Goal: Use online tool/utility

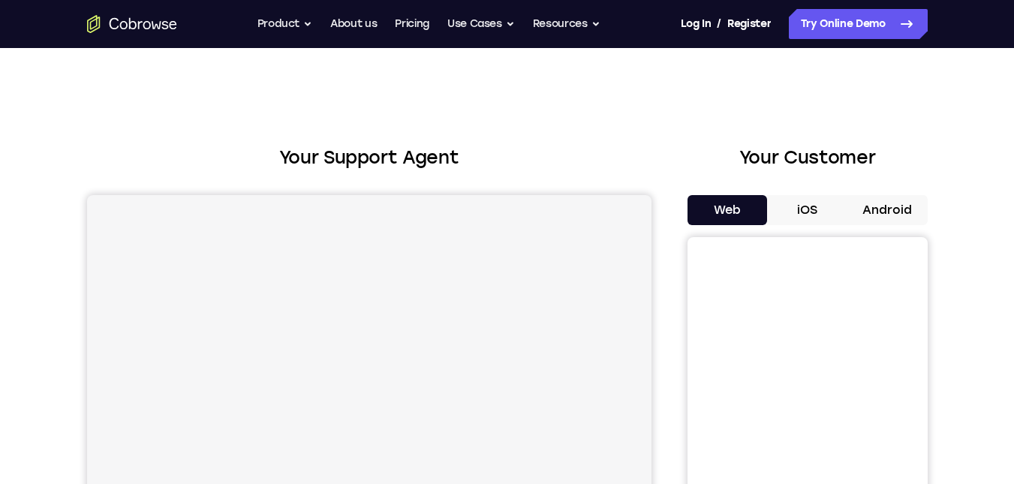
click at [878, 209] on button "Android" at bounding box center [888, 210] width 80 height 30
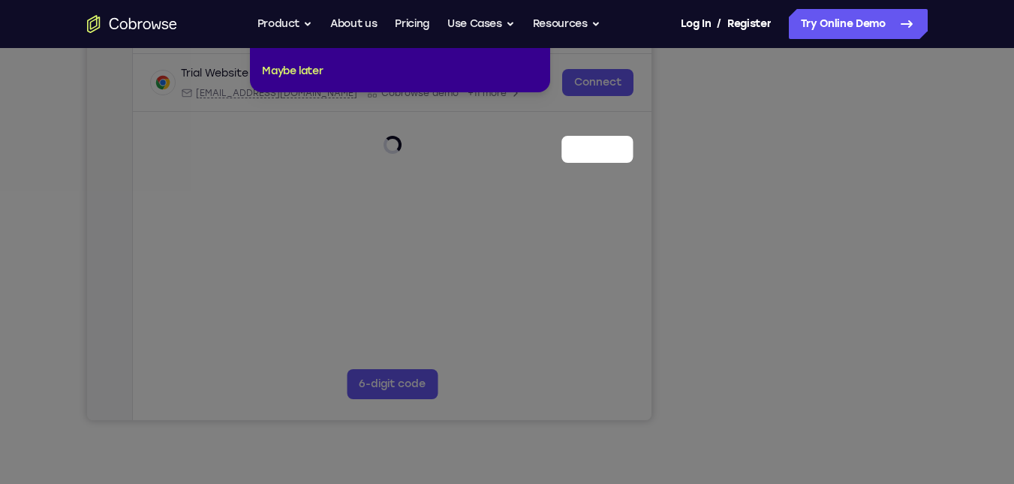
scroll to position [147, 0]
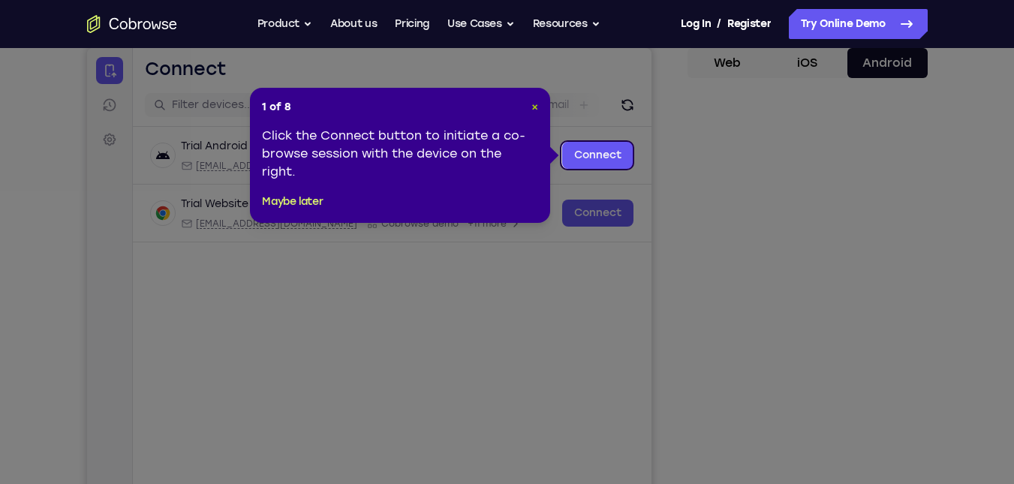
click at [535, 107] on span "×" at bounding box center [534, 107] width 7 height 13
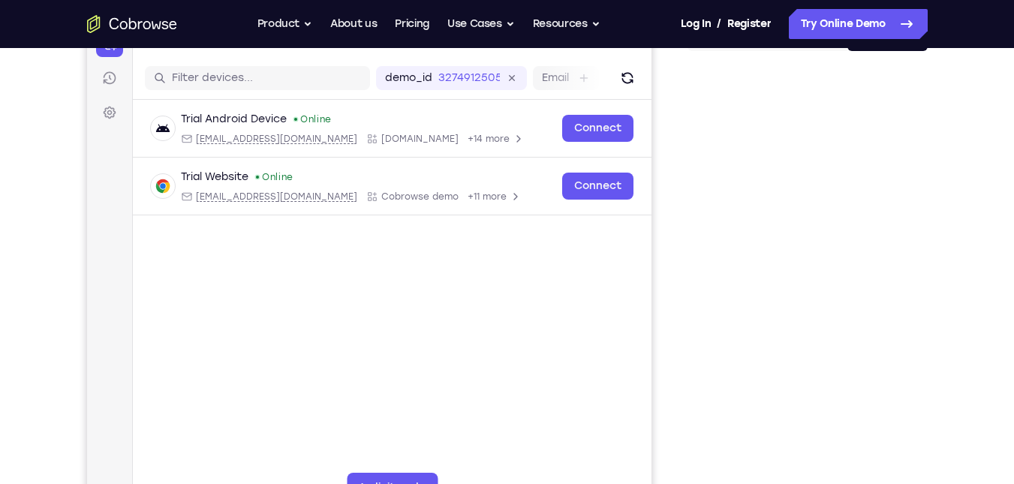
scroll to position [156, 0]
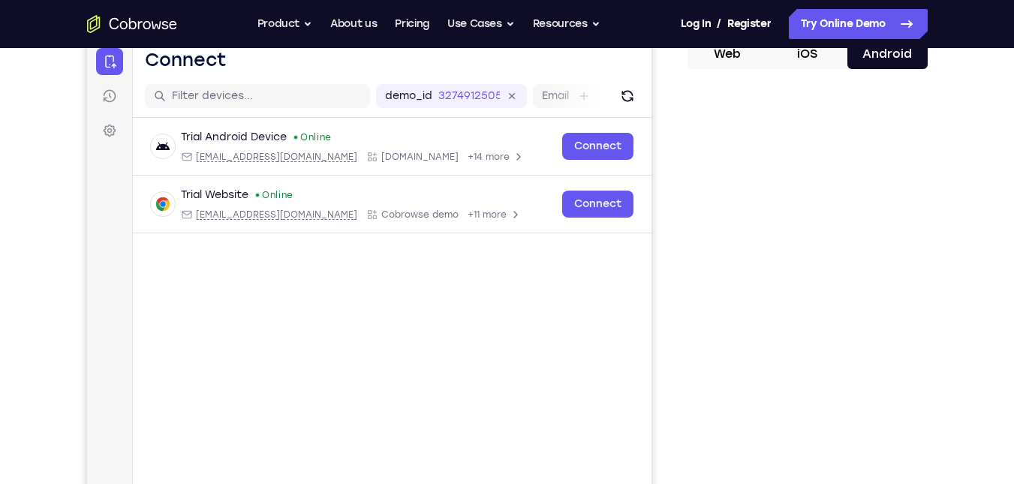
click at [961, 312] on div "Your Support Agent Your Customer Web iOS Android Next Steps We’d be happy to gi…" at bounding box center [507, 387] width 961 height 990
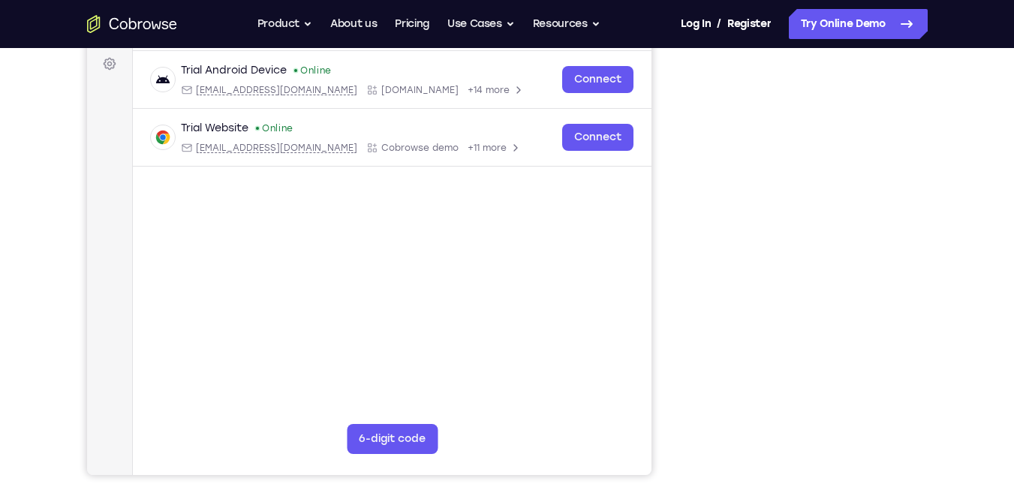
scroll to position [221, 0]
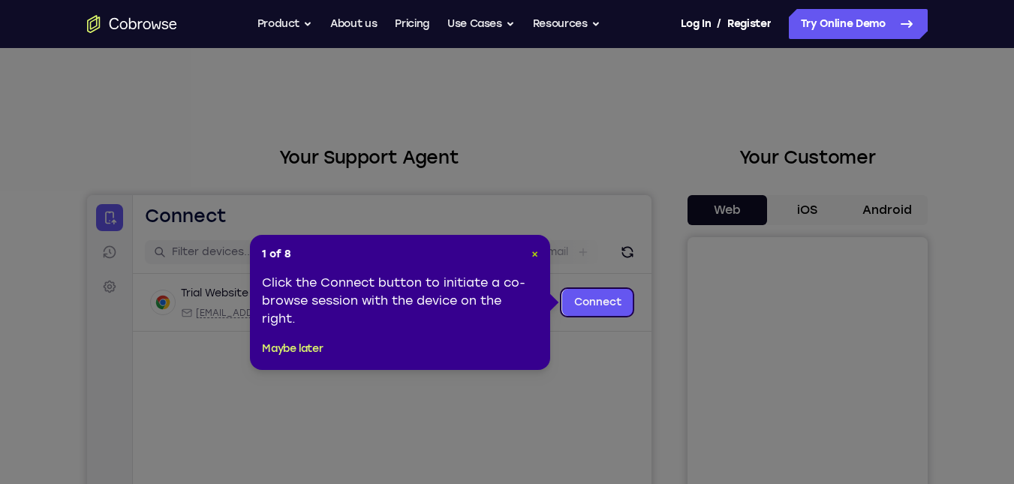
click at [535, 257] on span "×" at bounding box center [534, 254] width 7 height 13
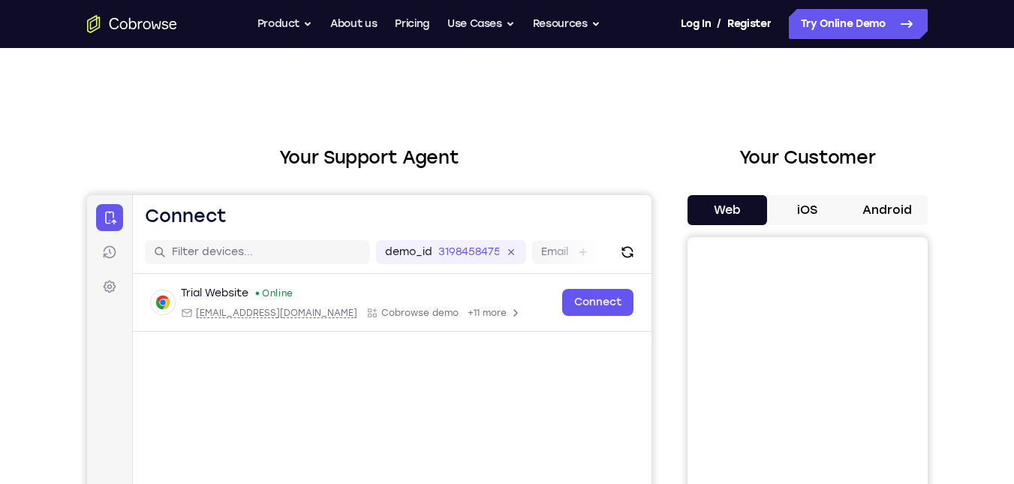
click at [899, 216] on button "Android" at bounding box center [888, 210] width 80 height 30
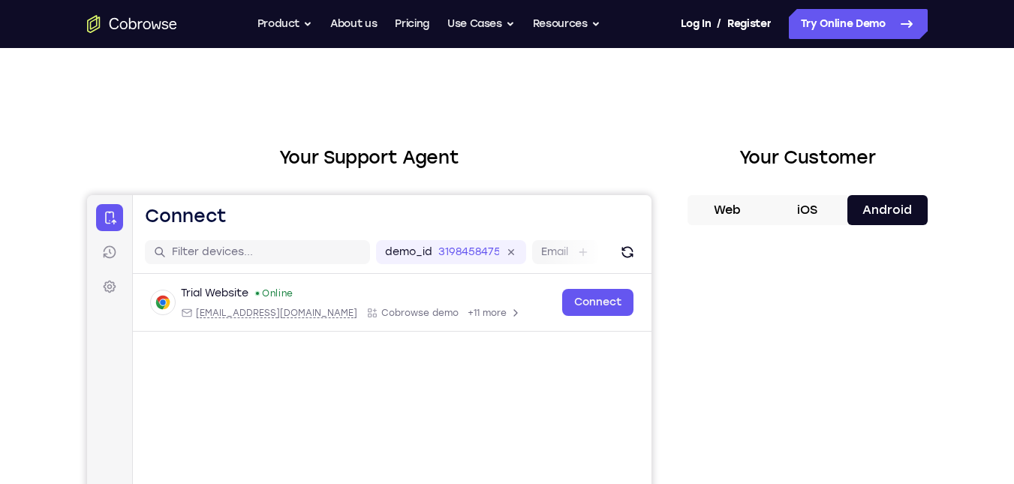
click at [908, 203] on button "Android" at bounding box center [888, 210] width 80 height 30
click at [918, 217] on button "Android" at bounding box center [888, 210] width 80 height 30
click at [915, 208] on button "Android" at bounding box center [888, 210] width 80 height 30
click at [913, 203] on button "Android" at bounding box center [888, 210] width 80 height 30
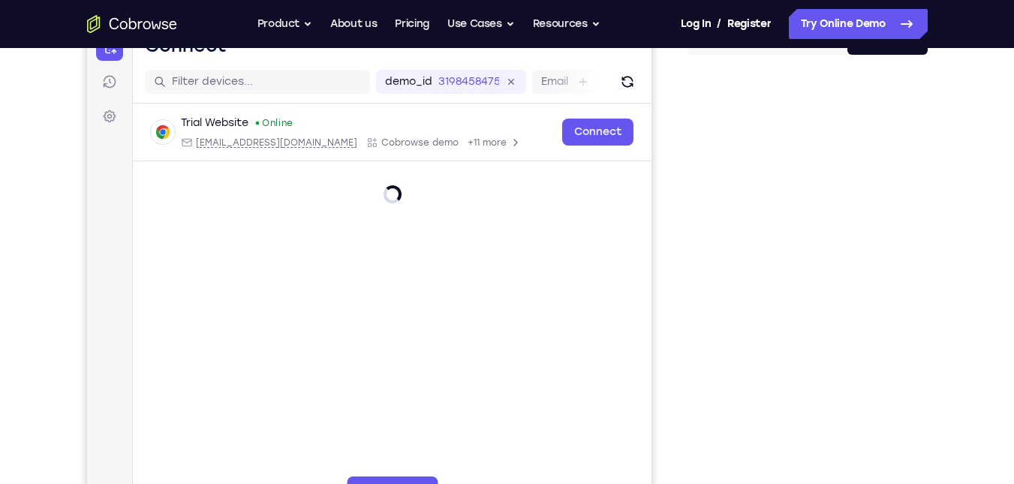
scroll to position [286, 0]
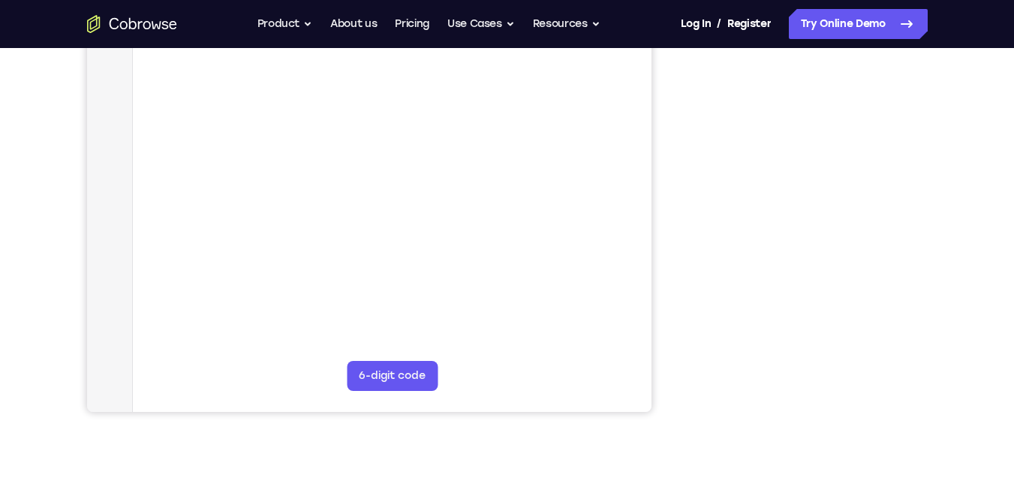
drag, startPoint x: 551, startPoint y: 257, endPoint x: 521, endPoint y: 333, distance: 81.6
click at [521, 333] on main "demo_id 3198458475 3198458475 Email User ID Device ID Device name 6-digit code …" at bounding box center [391, 196] width 519 height 503
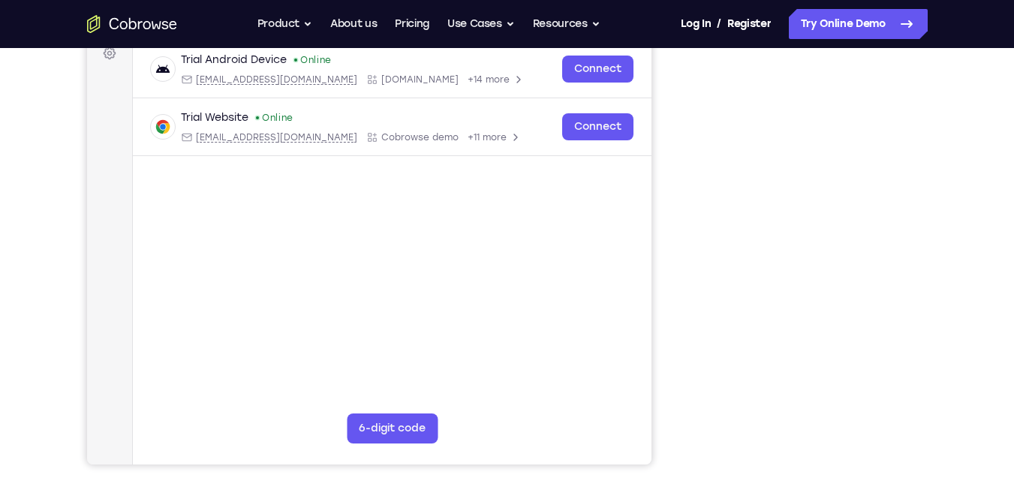
scroll to position [241, 0]
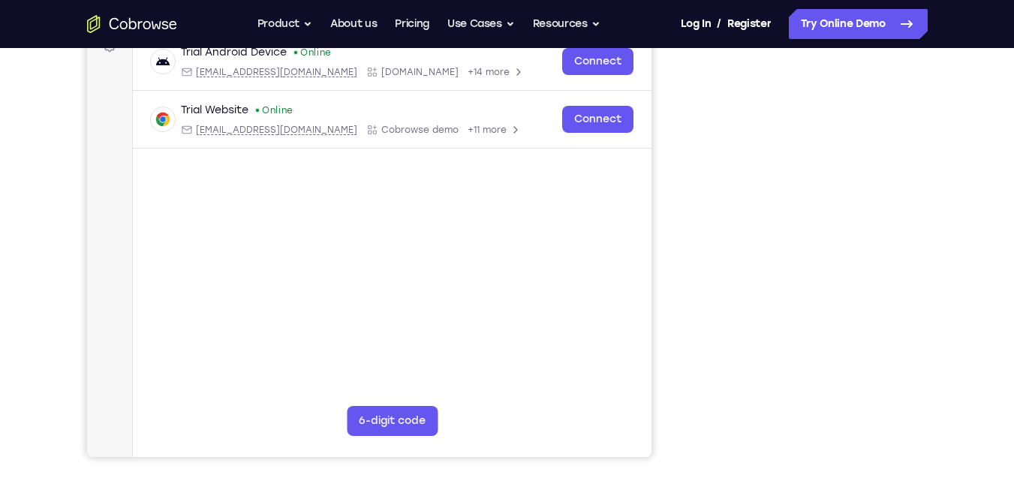
click at [929, 475] on div "Your Support Agent Your Customer Web iOS Android Next Steps We’d be happy to gi…" at bounding box center [507, 302] width 961 height 990
click at [920, 471] on div "Your Support Agent Your Customer Web iOS Android Next Steps We’d be happy to gi…" at bounding box center [507, 302] width 961 height 990
click at [925, 468] on div "Your Support Agent Your Customer Web iOS Android Next Steps We’d be happy to gi…" at bounding box center [507, 302] width 961 height 990
